Goal: Information Seeking & Learning: Learn about a topic

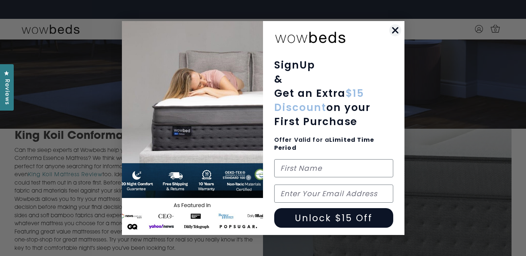
click at [395, 30] on icon "Close dialog" at bounding box center [395, 30] width 5 height 5
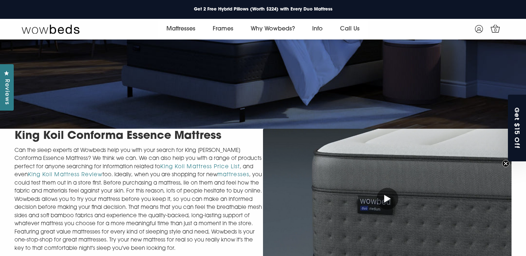
click at [386, 198] on icon at bounding box center [387, 198] width 7 height 8
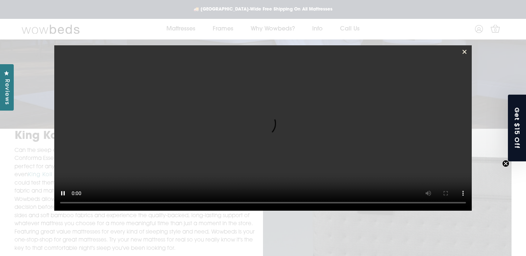
click at [465, 53] on icon at bounding box center [464, 51] width 7 height 7
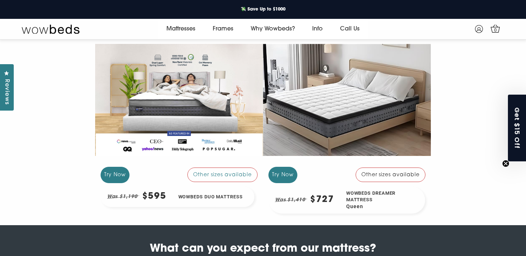
scroll to position [618, 0]
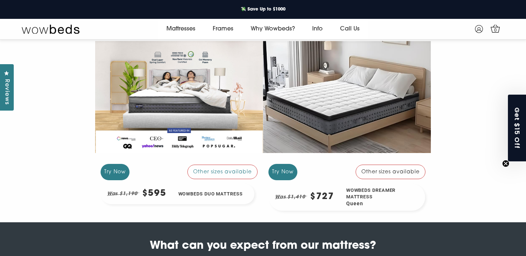
click at [382, 166] on div "Other sizes available" at bounding box center [391, 171] width 70 height 14
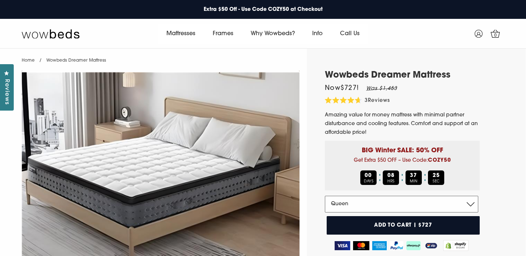
click at [471, 206] on select "Double Queen King" at bounding box center [401, 203] width 153 height 17
select select "King"
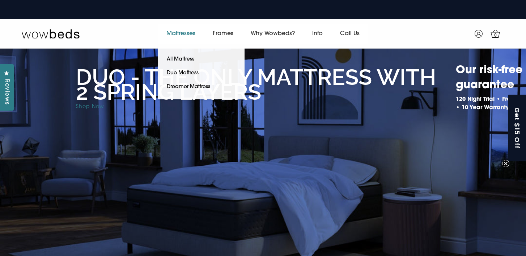
click at [178, 33] on link "Mattresses" at bounding box center [181, 34] width 46 height 20
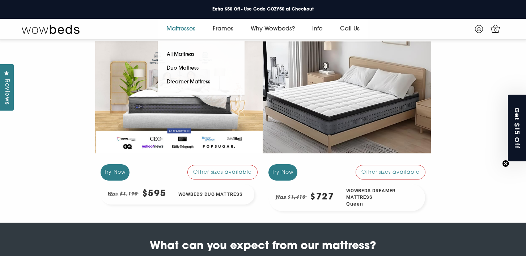
scroll to position [617, 0]
click at [180, 54] on link "All Mattress" at bounding box center [181, 55] width 46 height 14
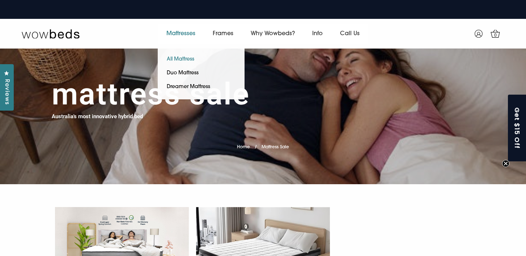
click at [183, 59] on link "All Mattress" at bounding box center [181, 59] width 46 height 14
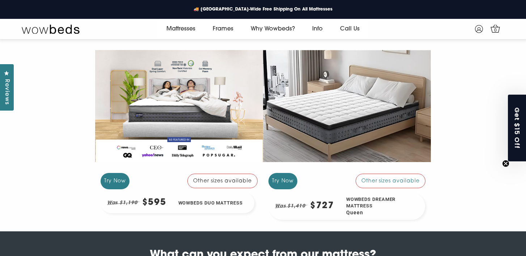
scroll to position [608, 0]
